Goal: Task Accomplishment & Management: Schedule a Webinar

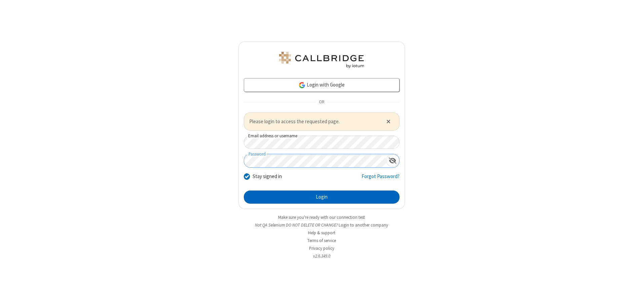
click at [322, 197] on button "Login" at bounding box center [322, 196] width 156 height 13
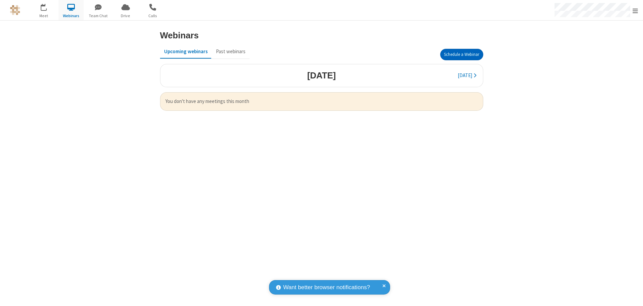
click at [462, 55] on button "Schedule a Webinar" at bounding box center [462, 54] width 43 height 11
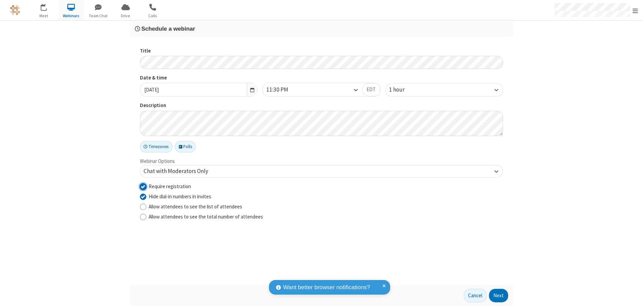
click at [143, 186] on input "Require registration" at bounding box center [143, 186] width 6 height 7
checkbox input "false"
click at [499, 295] on button "Next" at bounding box center [498, 295] width 19 height 13
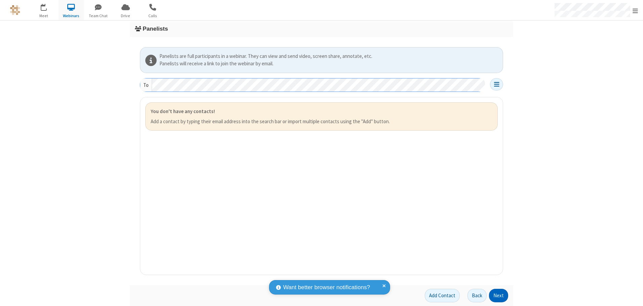
click at [499, 295] on button "Next" at bounding box center [498, 295] width 19 height 13
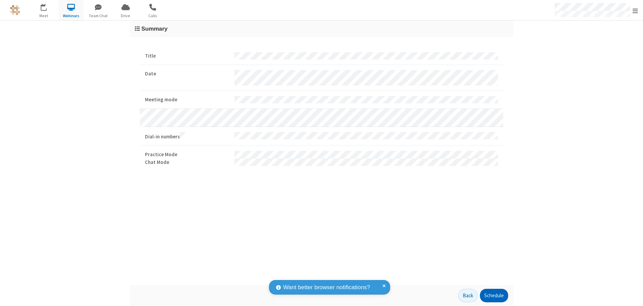
click at [494, 295] on button "Schedule" at bounding box center [494, 295] width 28 height 13
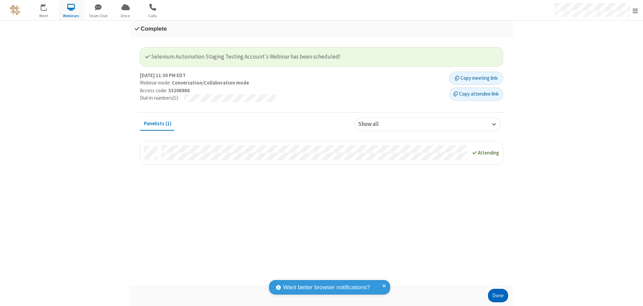
click at [498, 295] on button "Done" at bounding box center [498, 295] width 20 height 13
